Goal: Ask a question: Seek information or help from site administrators or community

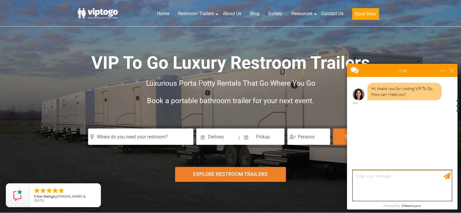
click at [380, 180] on textarea "type your message" at bounding box center [402, 185] width 99 height 31
click at [361, 177] on textarea "Whats the Prise to rent one trailer for a week" at bounding box center [402, 185] width 99 height 31
click at [383, 179] on textarea "Whats the Prise to rent one trailer for a week" at bounding box center [402, 185] width 99 height 31
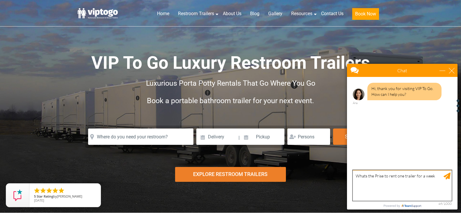
click at [380, 177] on textarea "Whats the Prise to rent one trailer for a week" at bounding box center [402, 185] width 99 height 31
click at [380, 178] on textarea "Whats the Prise to rent one trailer for a week" at bounding box center [402, 185] width 99 height 31
type textarea "Whats the Prise to rent one trailer for a week"
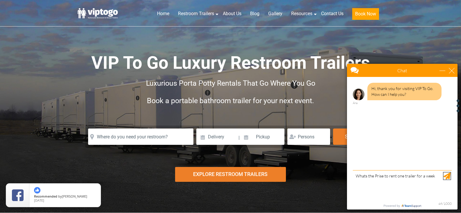
click at [448, 174] on div "Send Message" at bounding box center [447, 175] width 7 height 7
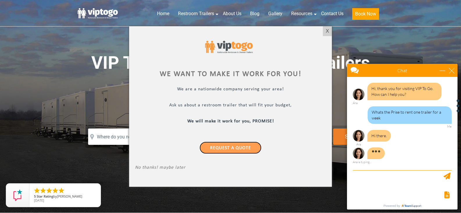
click at [240, 145] on link "Request a Quote" at bounding box center [231, 147] width 62 height 12
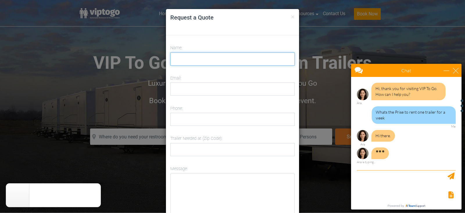
click at [218, 60] on input "Name:" at bounding box center [232, 58] width 124 height 13
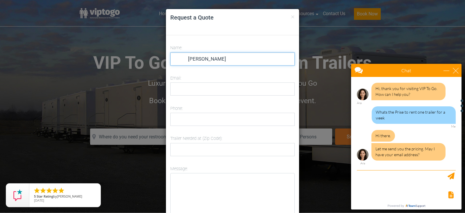
type input "[PERSON_NAME]"
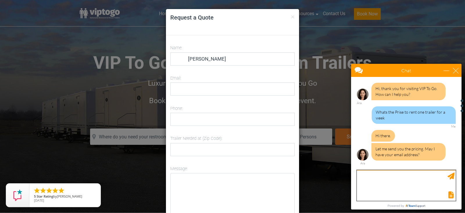
click at [378, 181] on textarea "type your message" at bounding box center [406, 185] width 99 height 31
type textarea "[EMAIL_ADDRESS][DOMAIN_NAME]"
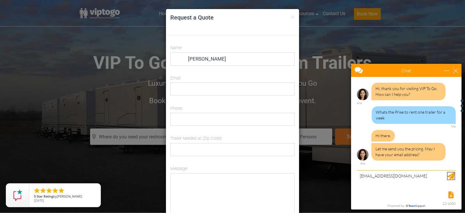
click at [450, 179] on div "Send Message" at bounding box center [451, 175] width 7 height 7
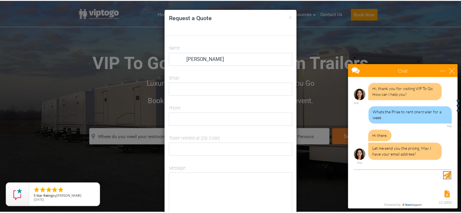
scroll to position [13, 0]
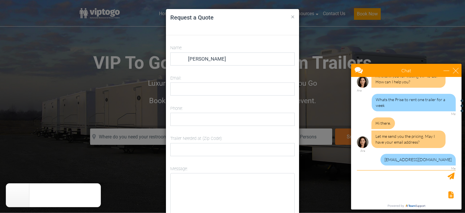
click at [291, 13] on button "×" at bounding box center [293, 16] width 4 height 7
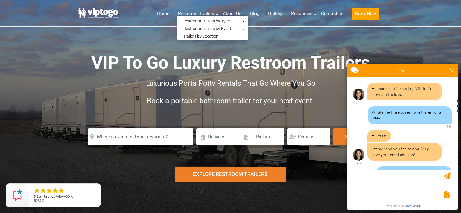
scroll to position [55, 0]
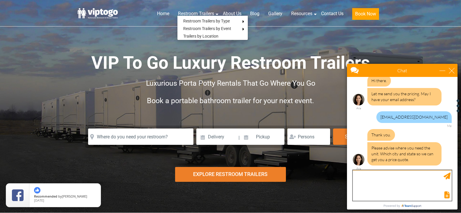
click at [382, 189] on textarea "type your message" at bounding box center [402, 185] width 99 height 31
type textarea "Monsey NY 10952"
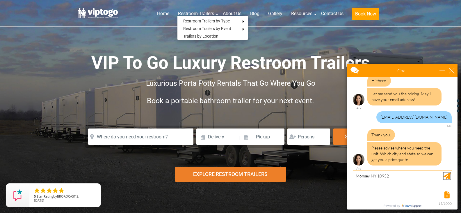
click at [446, 175] on div "Send Message" at bounding box center [447, 175] width 7 height 7
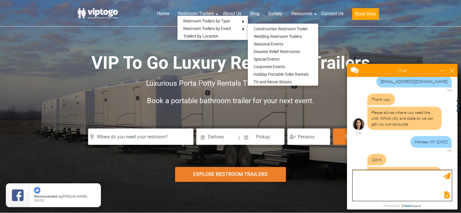
scroll to position [109, 0]
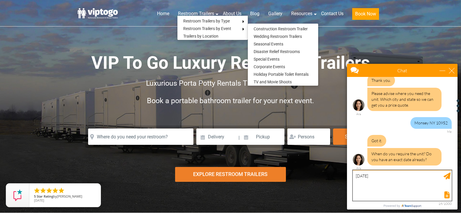
type textarea "[DATE]"
click at [445, 176] on div "Send Message" at bounding box center [447, 175] width 7 height 7
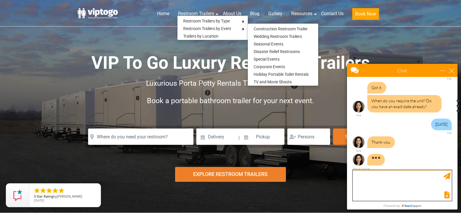
scroll to position [181, 0]
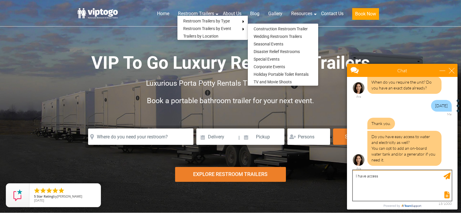
type textarea "I have access"
click at [449, 179] on div "Send Message" at bounding box center [447, 175] width 7 height 7
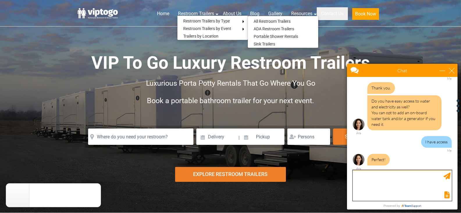
scroll to position [234, 0]
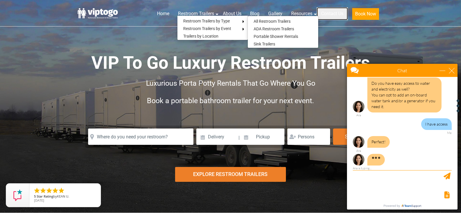
click at [329, 13] on link "Contact Us" at bounding box center [332, 13] width 31 height 13
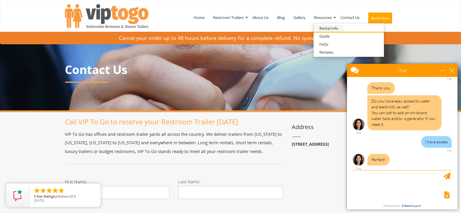
scroll to position [234, 0]
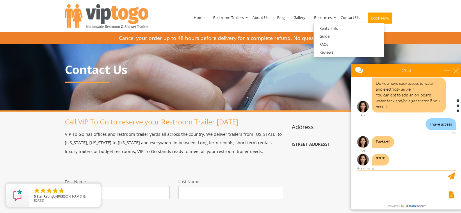
drag, startPoint x: 418, startPoint y: 72, endPoint x: 579, endPoint y: 92, distance: 162.5
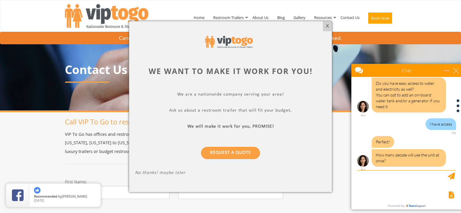
scroll to position [235, 0]
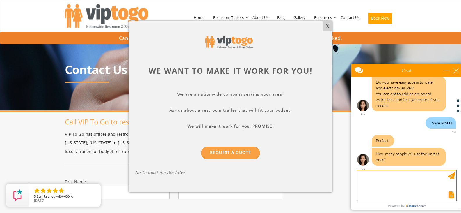
click at [368, 181] on textarea "type your message" at bounding box center [406, 185] width 99 height 31
type textarea "2 ore 3"
click at [450, 175] on div "Send Message" at bounding box center [451, 175] width 7 height 7
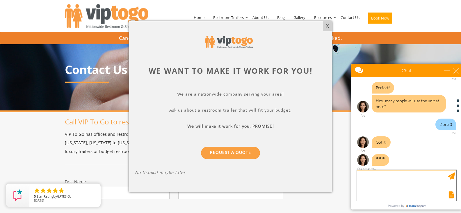
scroll to position [301, 0]
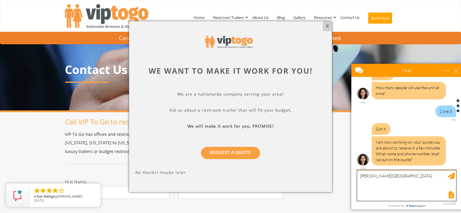
type textarea "[PERSON_NAME] Square of Roman"
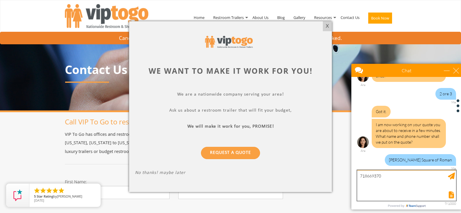
type textarea "7186693700"
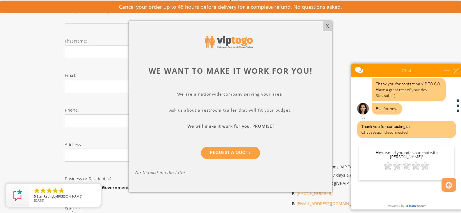
scroll to position [87, 0]
